Goal: Task Accomplishment & Management: Complete application form

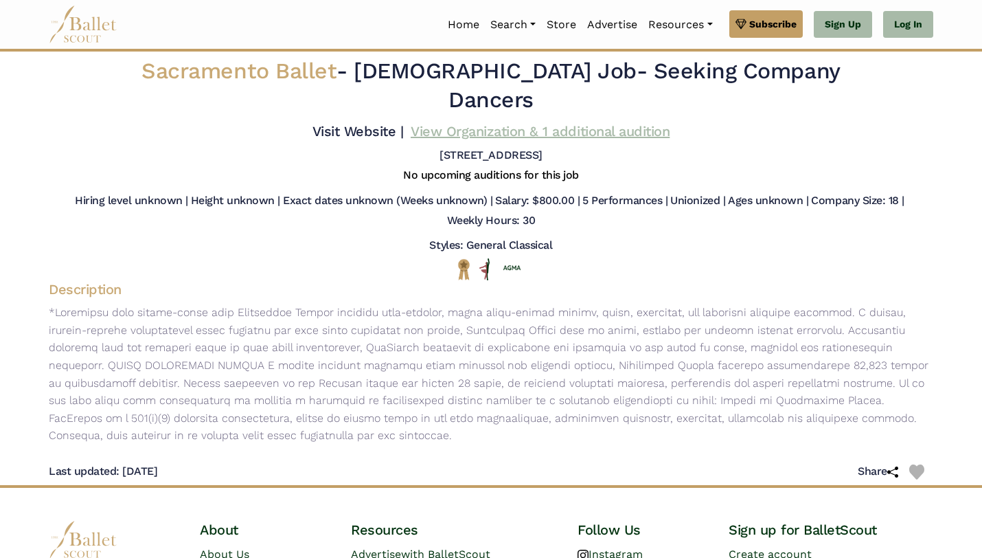
click at [524, 139] on link "View Organization & 1 additional audition" at bounding box center [540, 131] width 259 height 16
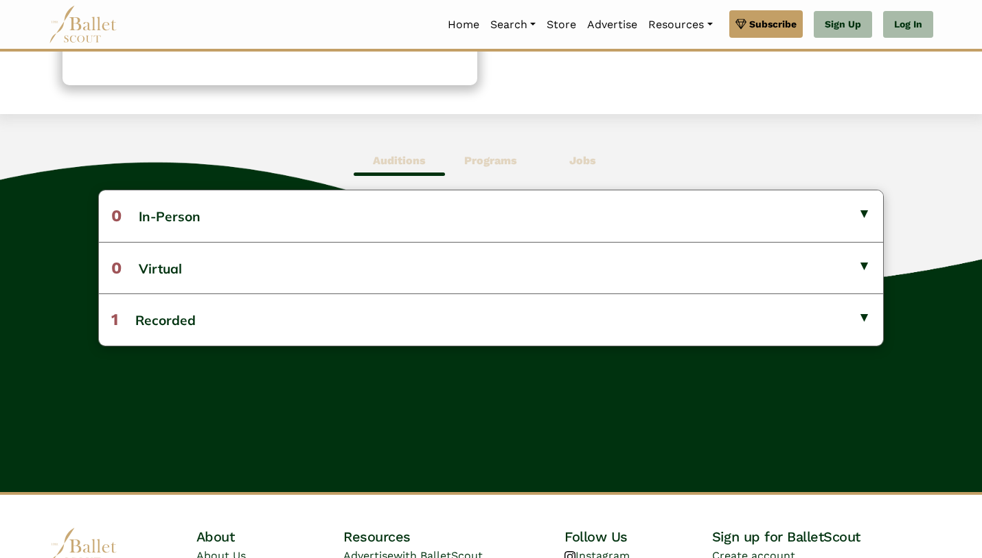
scroll to position [302, 0]
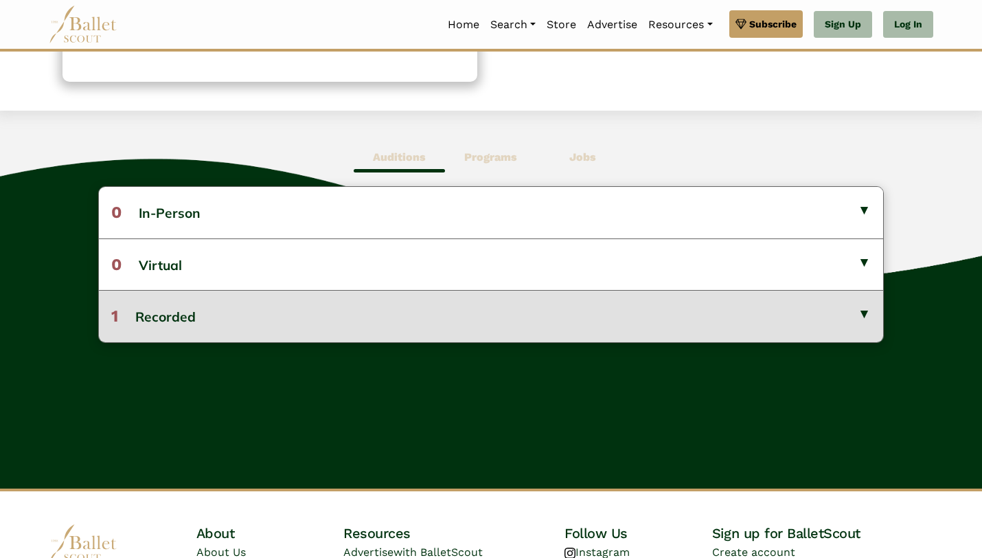
click at [506, 341] on button "1 Recorded" at bounding box center [491, 316] width 784 height 52
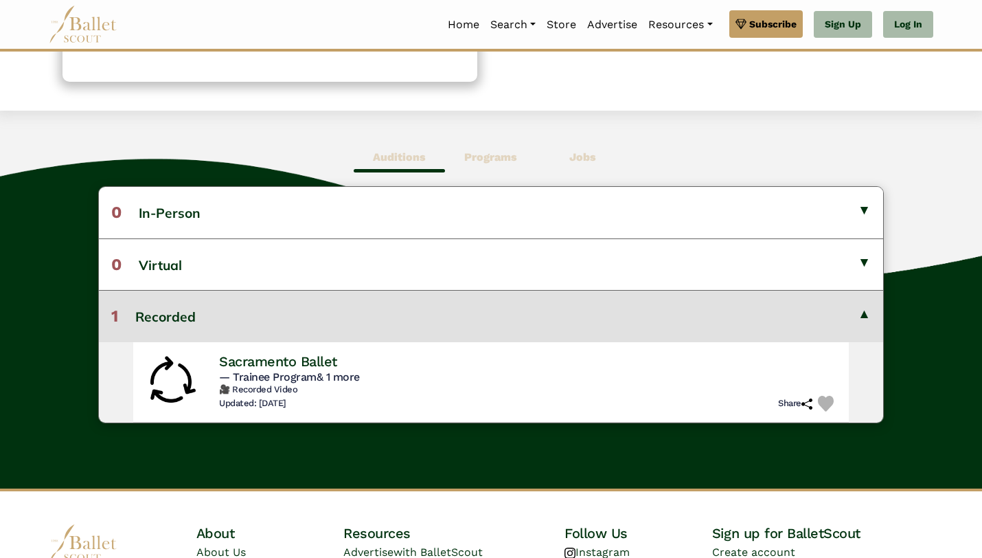
scroll to position [440, 0]
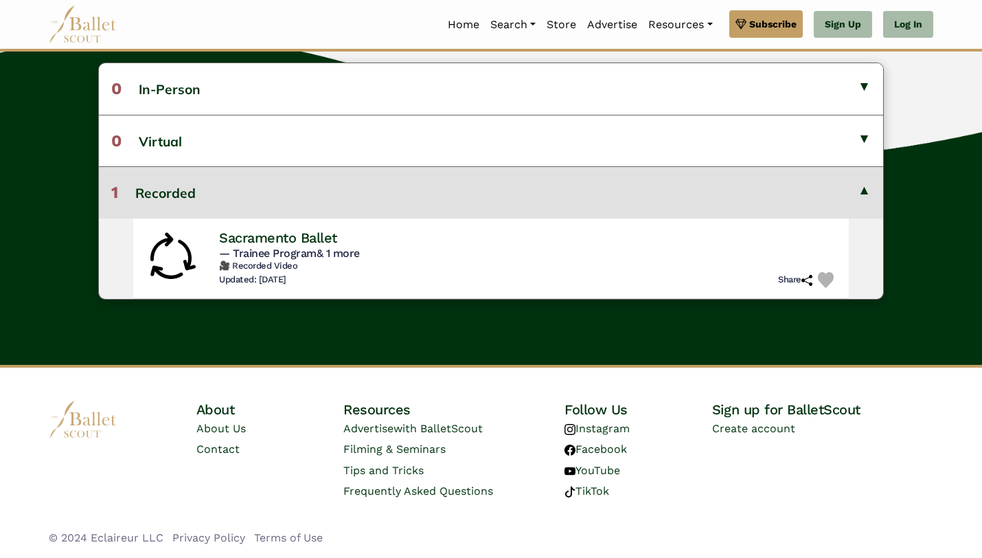
click at [488, 398] on div "About About Us Contact Resources Advertise with BalletScout Filming & Seminars …" at bounding box center [491, 473] width 982 height 168
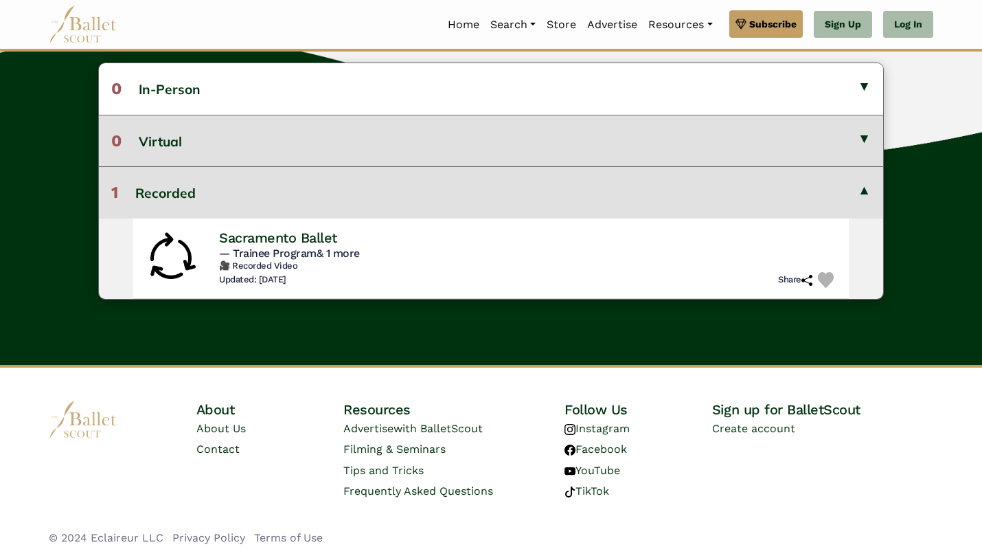
click at [423, 166] on button "0 Virtual" at bounding box center [491, 141] width 784 height 52
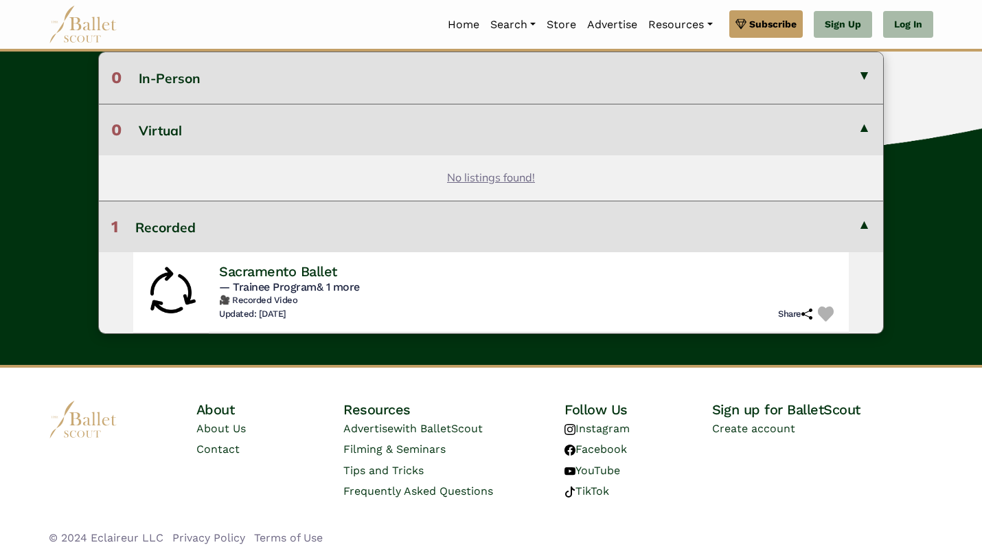
click at [457, 103] on button "0 In-Person" at bounding box center [491, 77] width 784 height 51
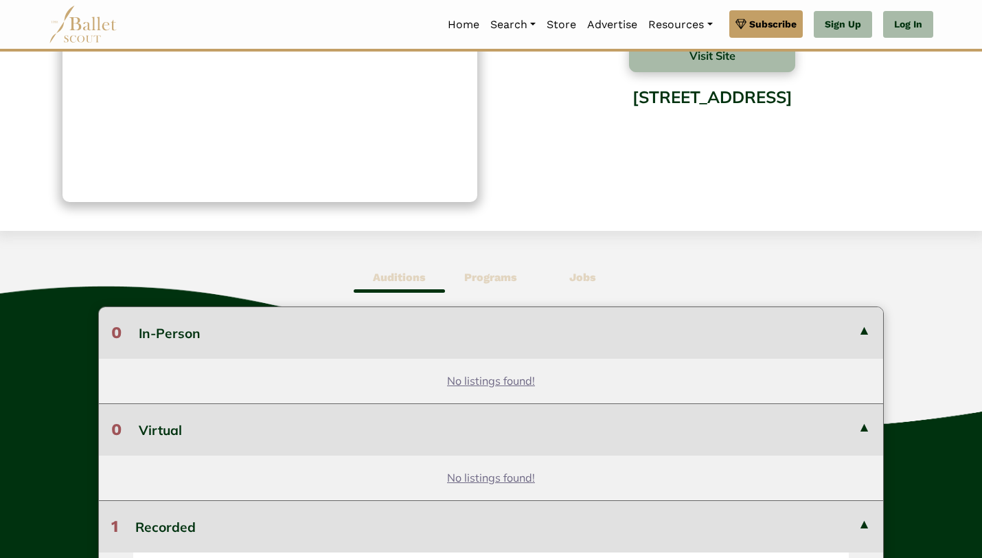
scroll to position [0, 0]
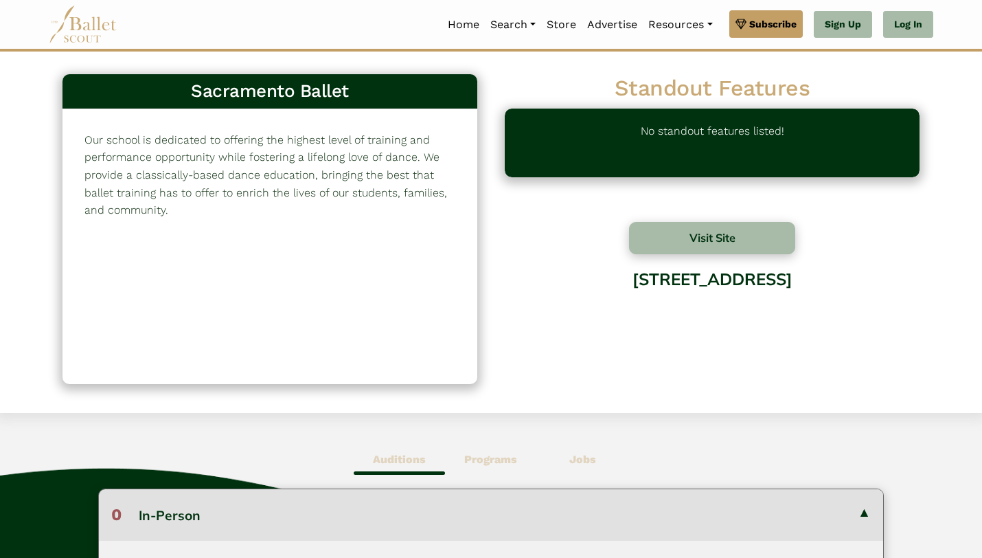
click at [502, 466] on b "Programs" at bounding box center [490, 459] width 53 height 13
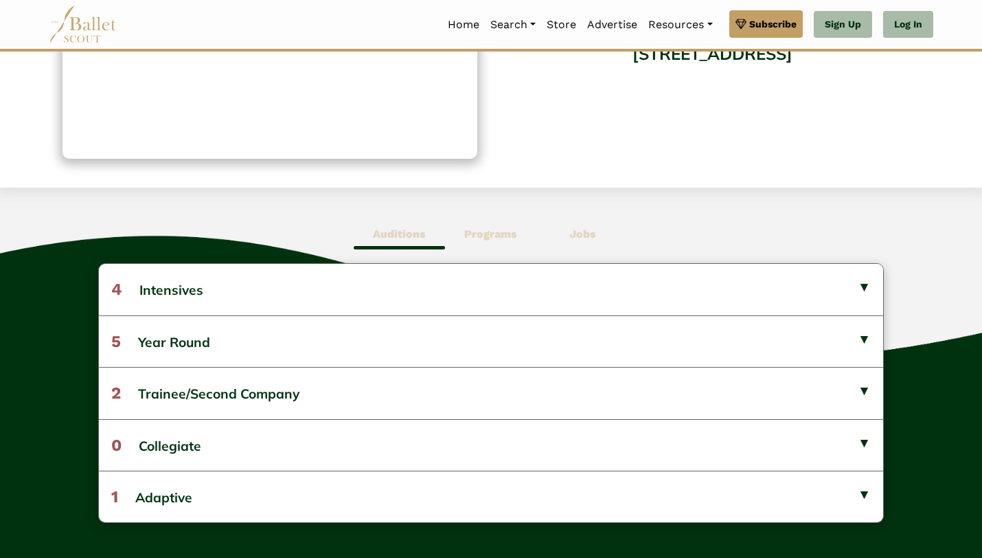
scroll to position [230, 0]
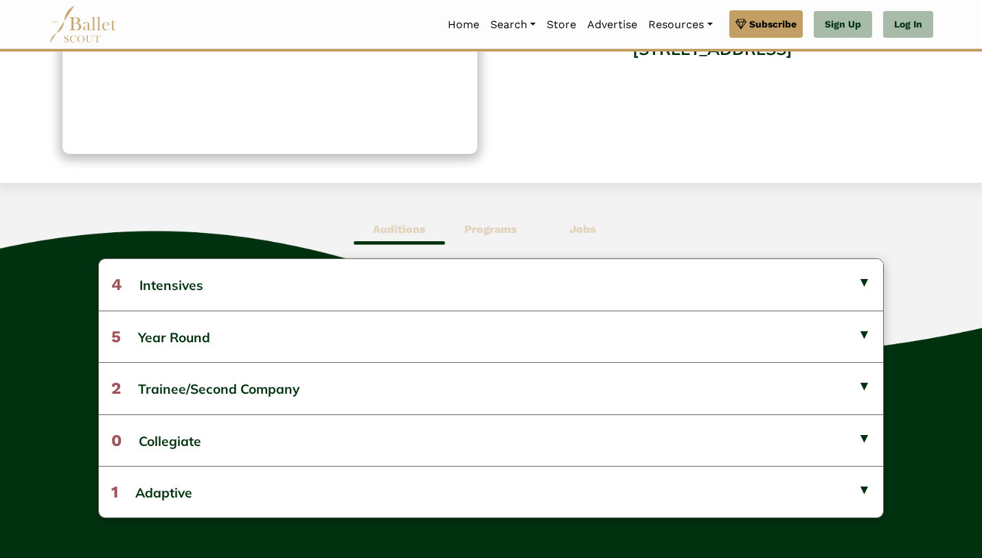
click at [583, 236] on b "Jobs" at bounding box center [582, 229] width 27 height 13
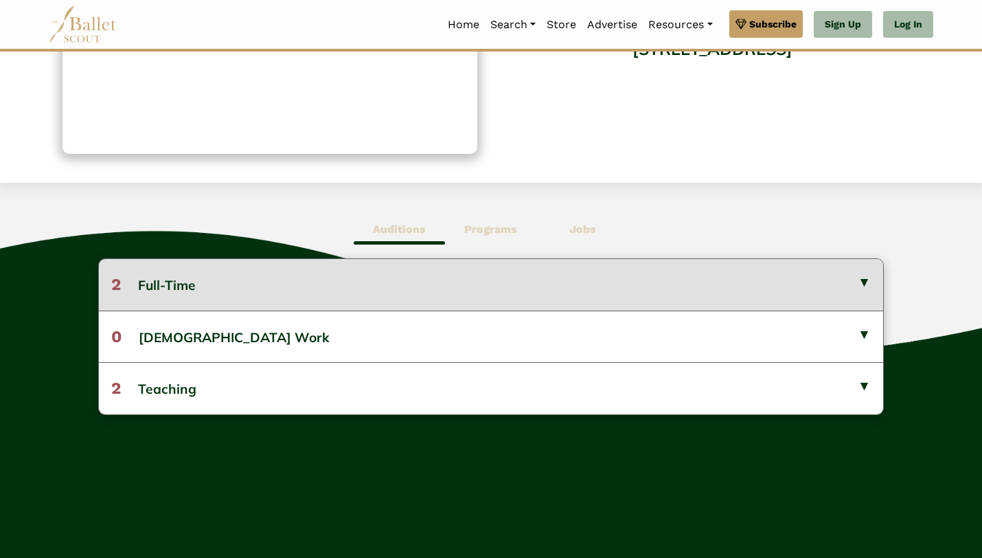
click at [597, 302] on button "2 Full-Time" at bounding box center [491, 284] width 784 height 51
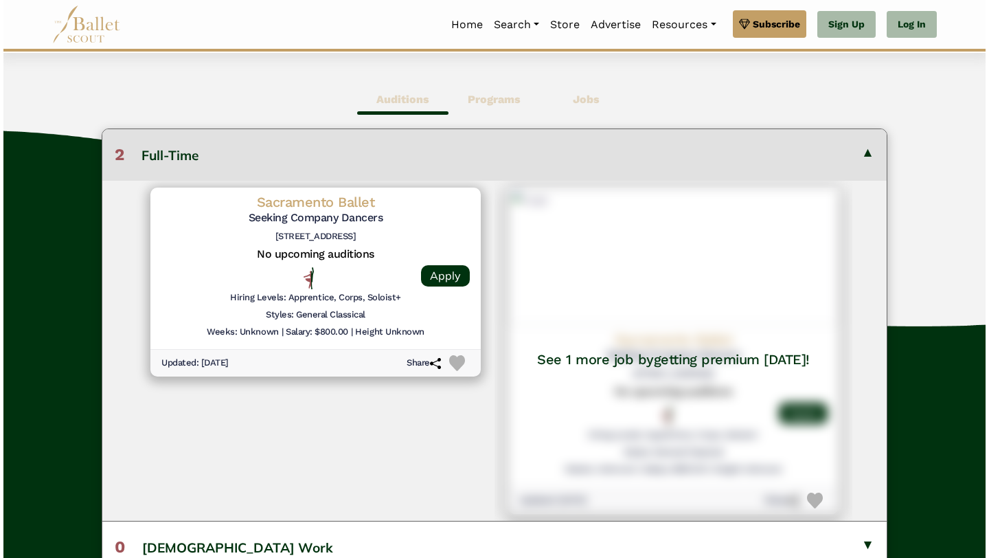
scroll to position [374, 0]
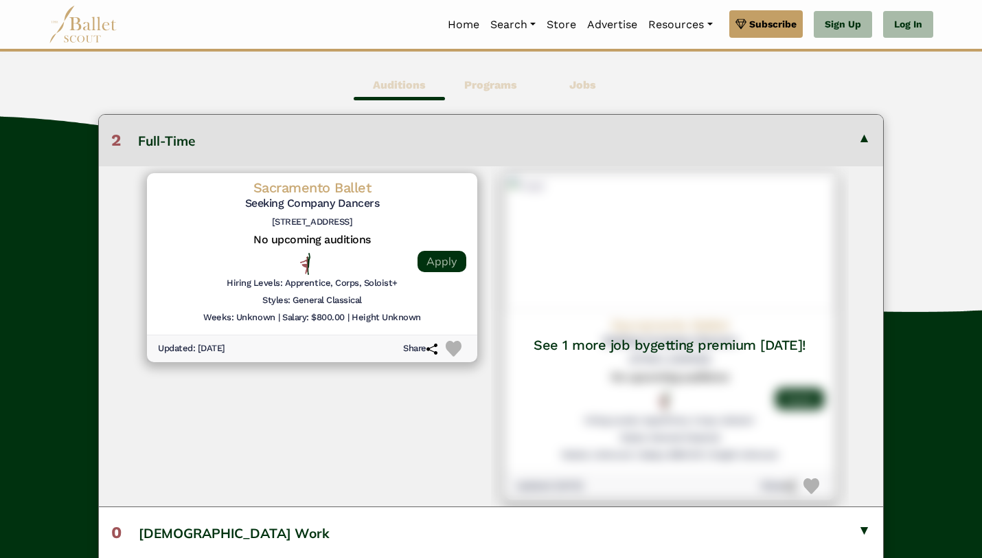
click at [444, 272] on link "Apply" at bounding box center [442, 261] width 49 height 21
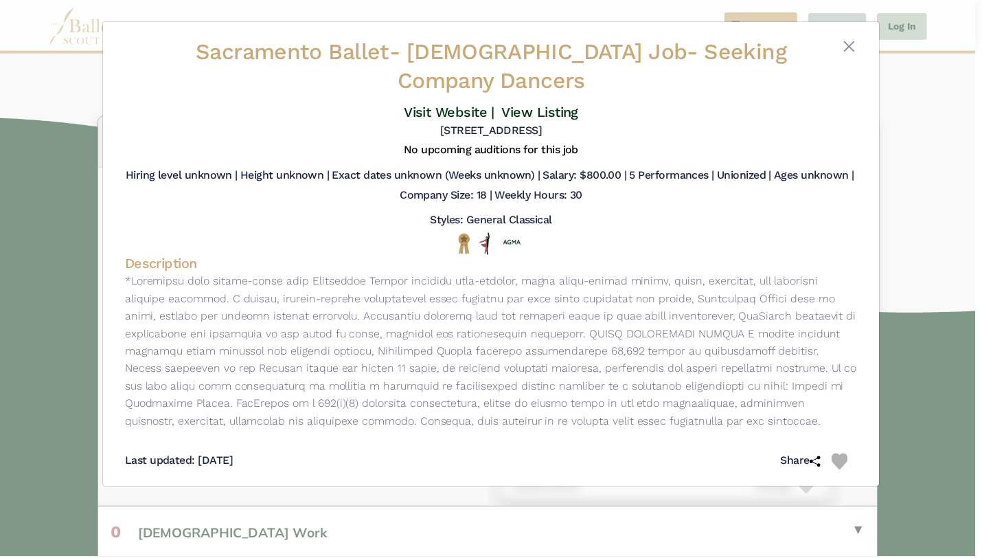
scroll to position [0, 0]
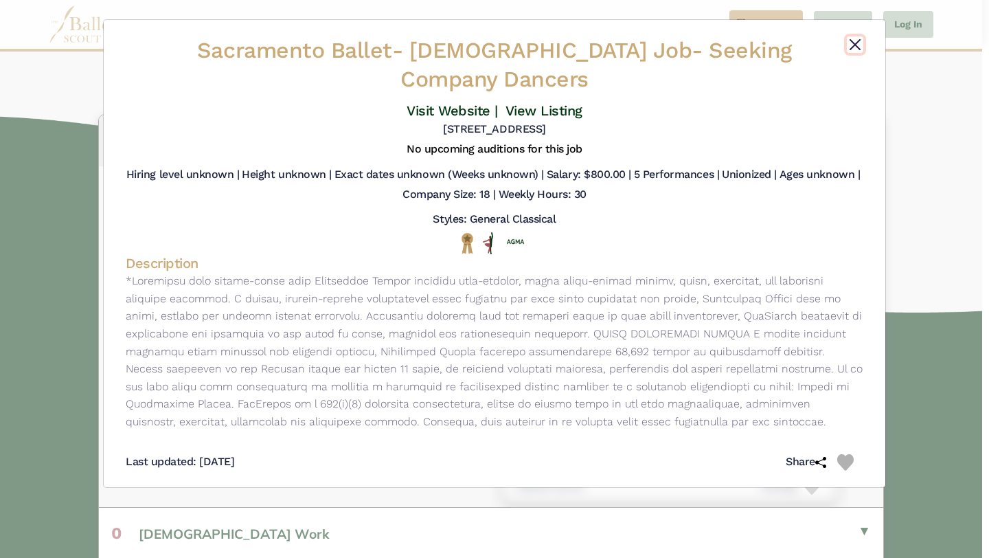
click at [847, 53] on button "Close" at bounding box center [855, 44] width 16 height 16
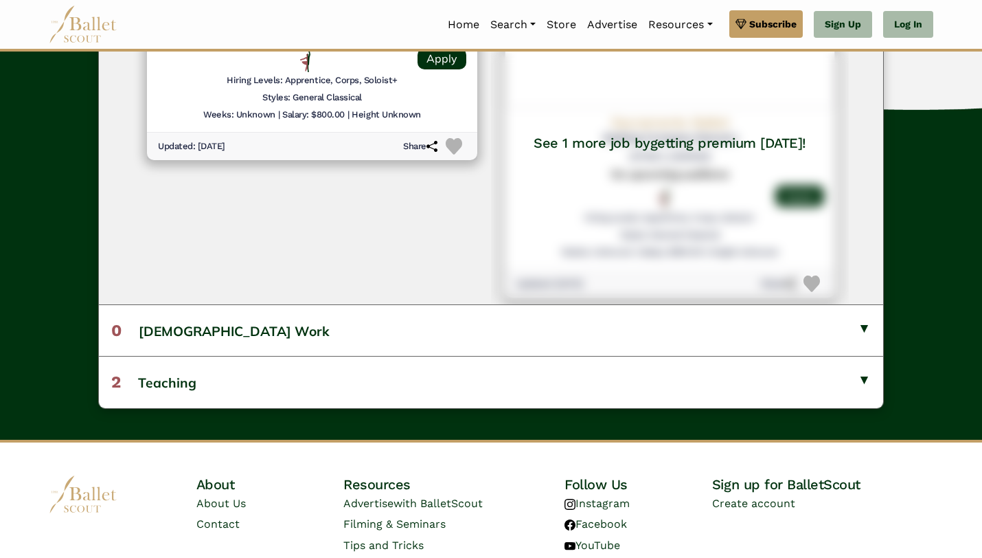
scroll to position [578, 0]
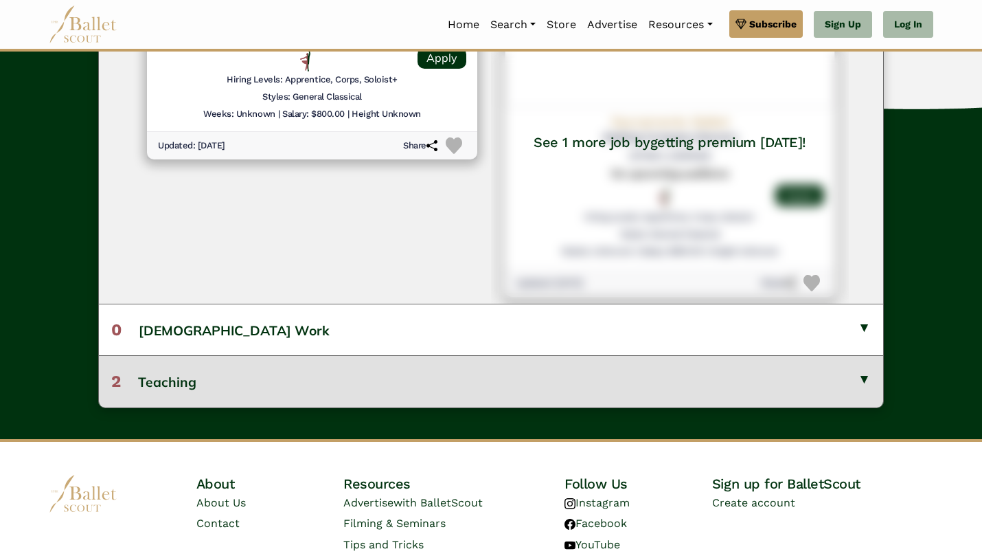
click at [600, 407] on button "2 Teaching" at bounding box center [491, 381] width 784 height 52
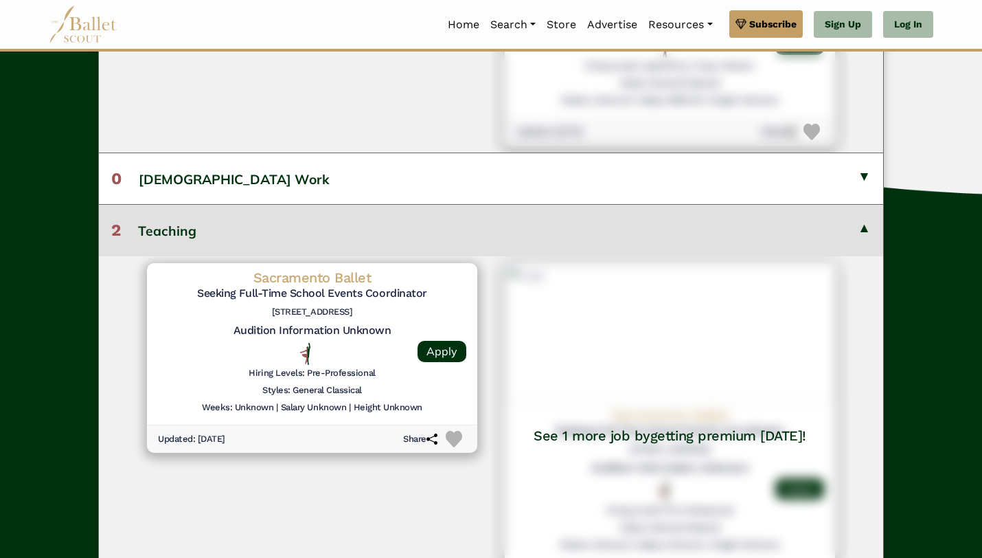
scroll to position [246, 0]
click at [855, 204] on button "2 Teaching" at bounding box center [491, 230] width 784 height 52
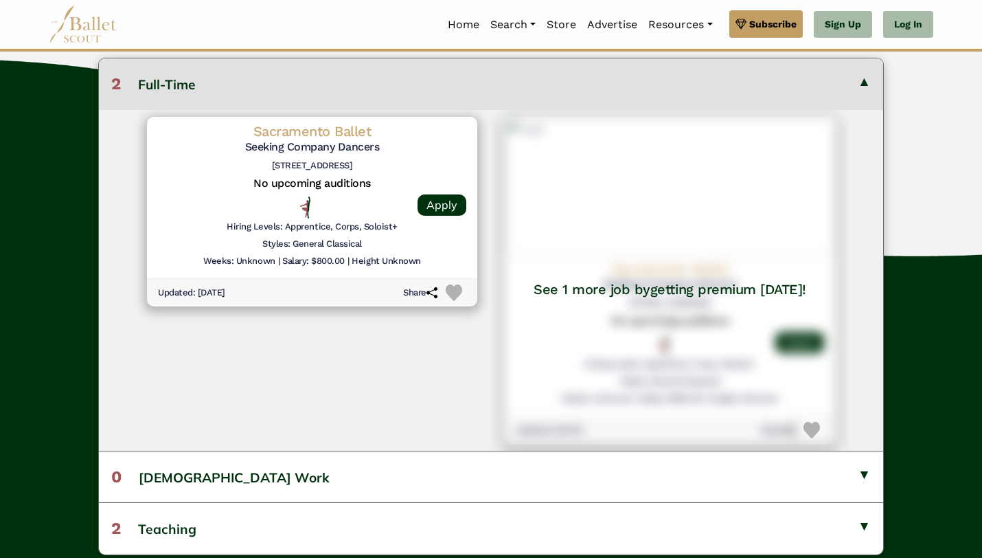
scroll to position [423, 0]
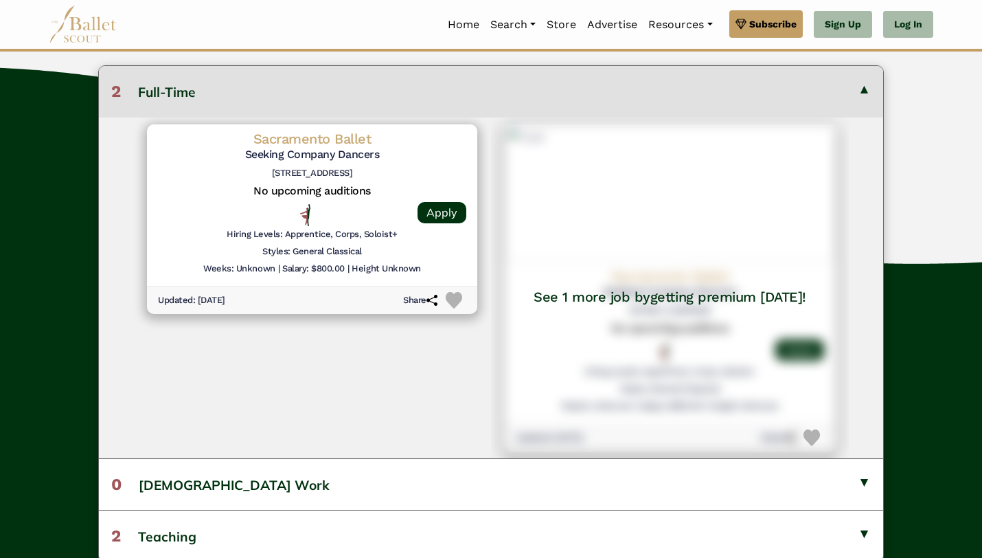
click at [861, 109] on button "2 Full-Time" at bounding box center [491, 91] width 784 height 51
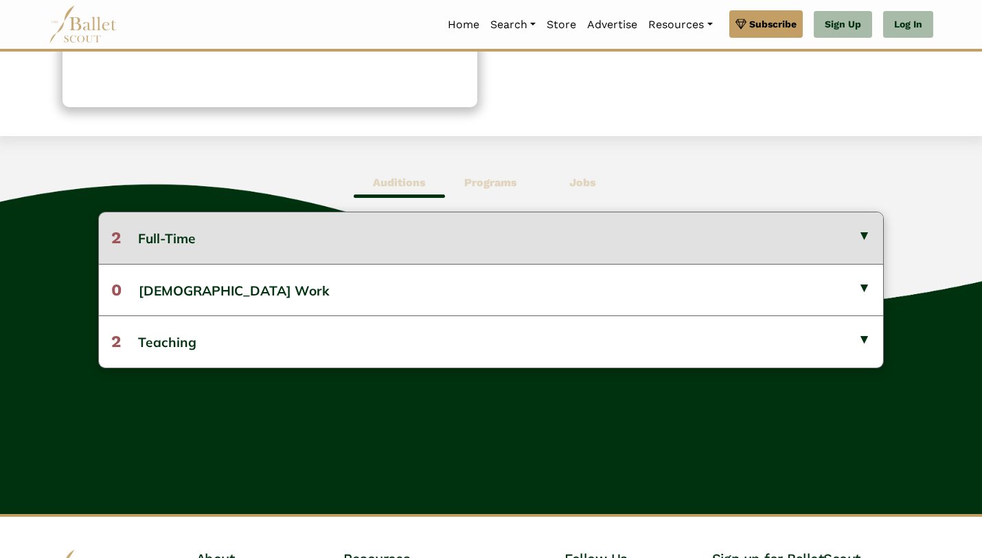
scroll to position [267, 0]
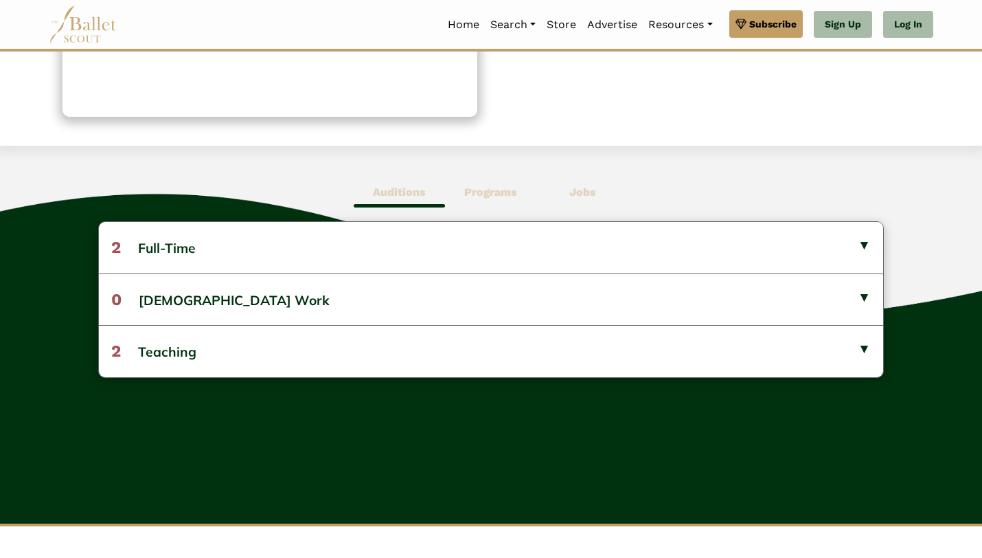
click at [495, 199] on b "Programs" at bounding box center [490, 191] width 53 height 13
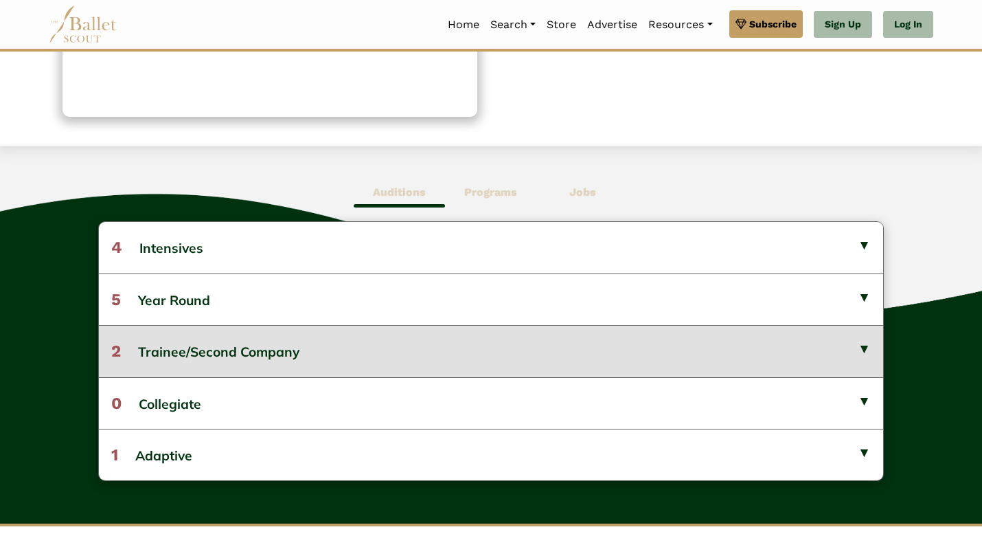
click at [477, 376] on button "2 Trainee/Second Company" at bounding box center [491, 351] width 784 height 52
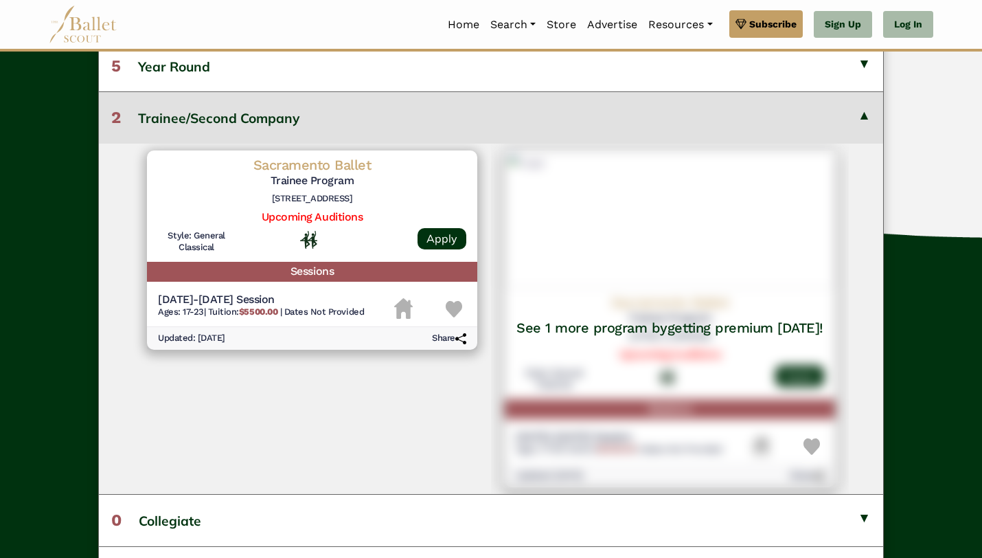
scroll to position [498, 0]
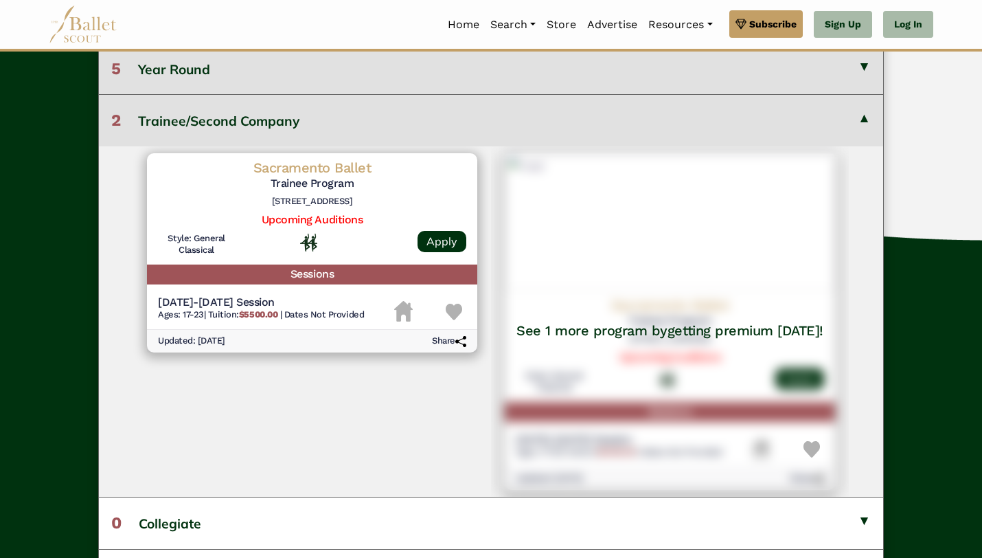
click at [527, 90] on button "5 Year Round" at bounding box center [491, 69] width 784 height 52
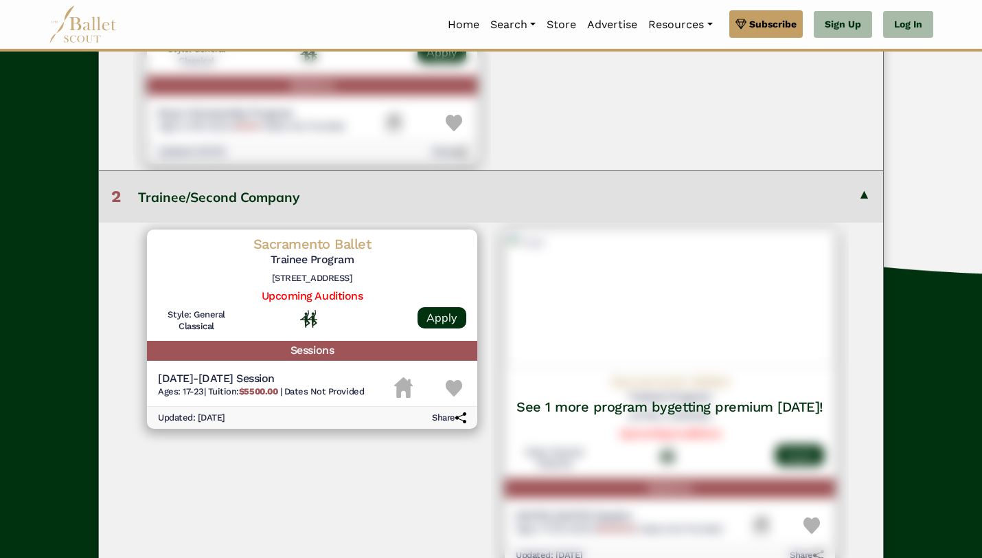
scroll to position [1222, 0]
click at [863, 170] on button "2 Trainee/Second Company" at bounding box center [491, 196] width 784 height 52
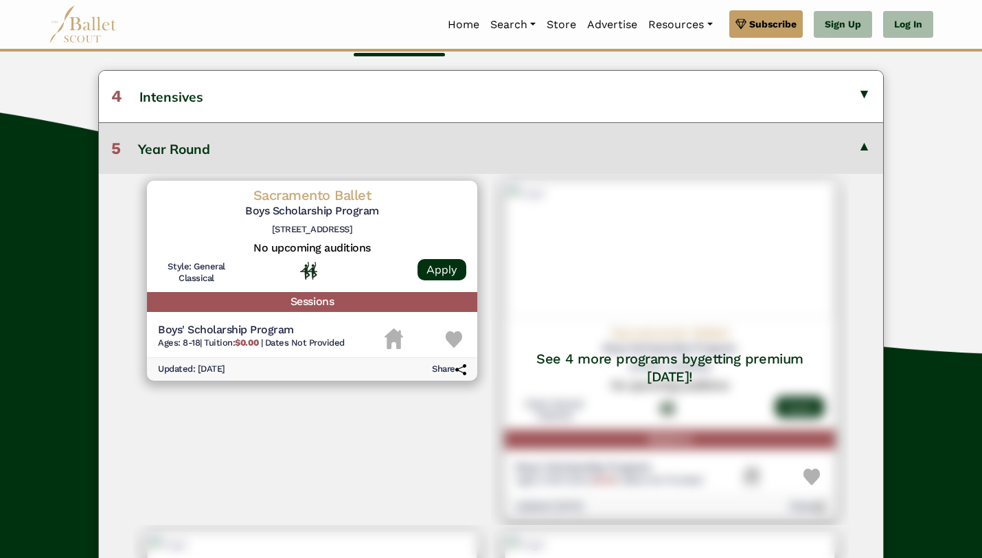
scroll to position [419, 0]
click at [857, 173] on button "5 Year Round" at bounding box center [491, 148] width 784 height 52
